Goal: Task Accomplishment & Management: Manage account settings

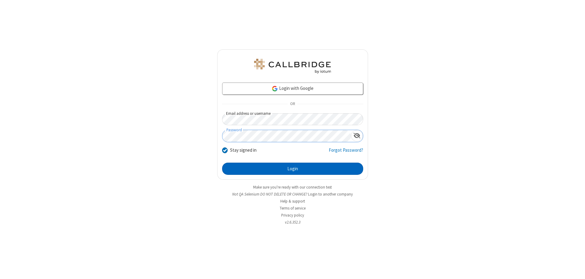
click at [292, 169] on button "Login" at bounding box center [292, 169] width 141 height 12
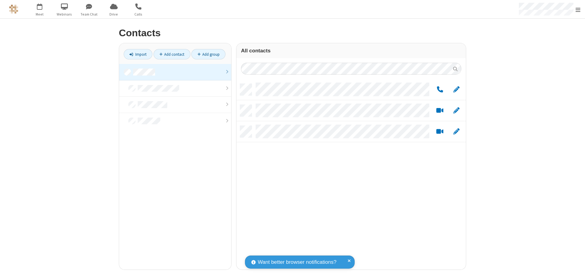
scroll to position [186, 225]
click at [175, 72] on link at bounding box center [175, 72] width 112 height 16
click at [208, 54] on link "Add group" at bounding box center [208, 54] width 34 height 10
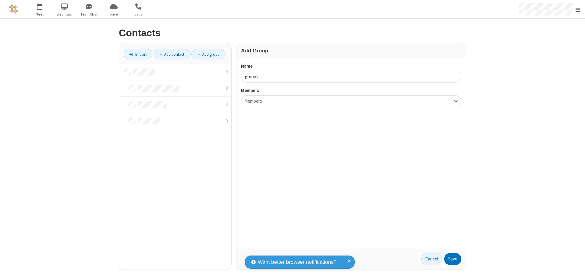
type input "group2"
type input "name19"
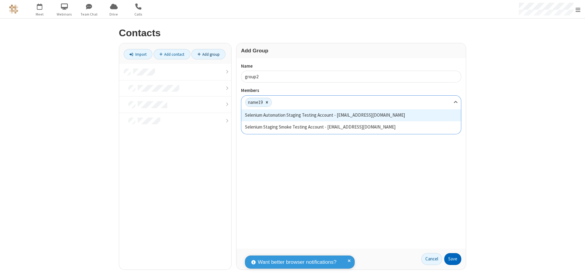
click at [453, 259] on button "Save" at bounding box center [452, 259] width 17 height 12
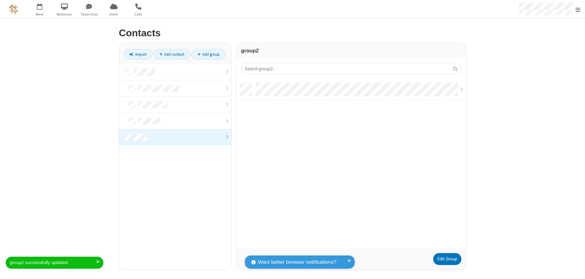
scroll to position [165, 225]
click at [447, 259] on link "Edit Group" at bounding box center [447, 259] width 28 height 12
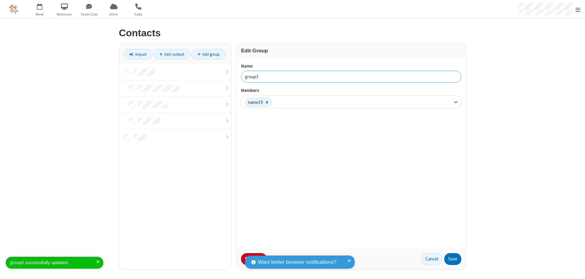
type input "group3"
click at [453, 259] on button "Save" at bounding box center [452, 259] width 17 height 12
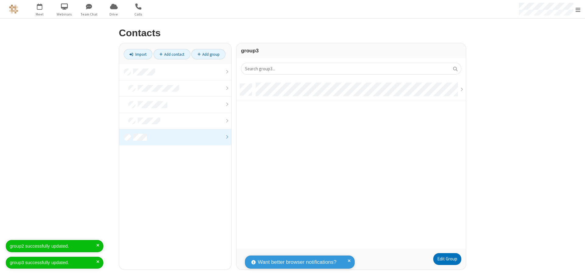
scroll to position [165, 225]
